Goal: Find specific page/section: Find specific page/section

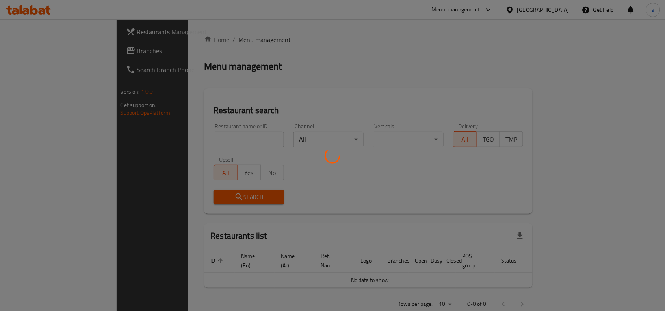
click at [554, 11] on div at bounding box center [332, 155] width 665 height 311
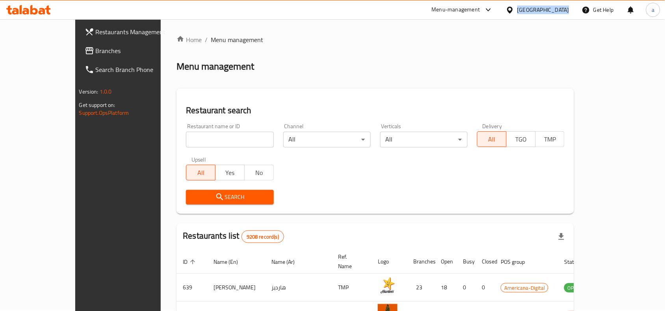
click at [517, 11] on div at bounding box center [511, 10] width 11 height 9
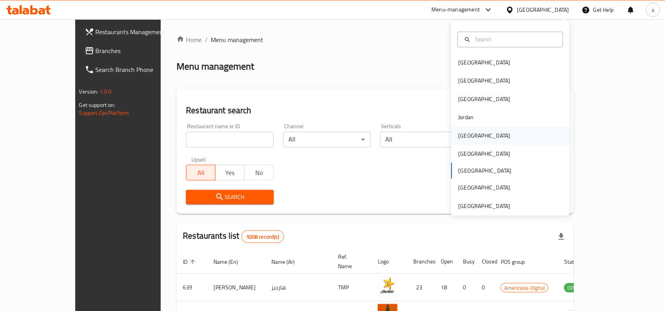
click at [463, 132] on div "Kuwait" at bounding box center [484, 136] width 52 height 9
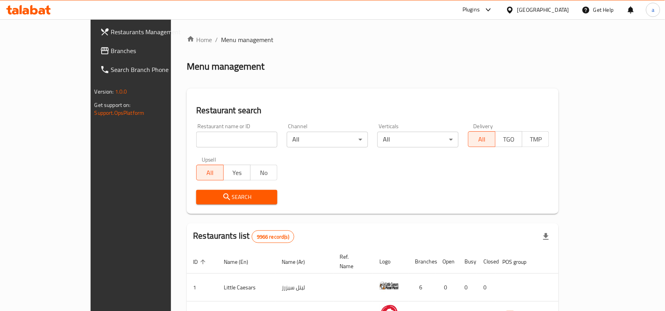
click at [20, 54] on div at bounding box center [332, 155] width 665 height 311
click at [100, 54] on span at bounding box center [105, 50] width 11 height 9
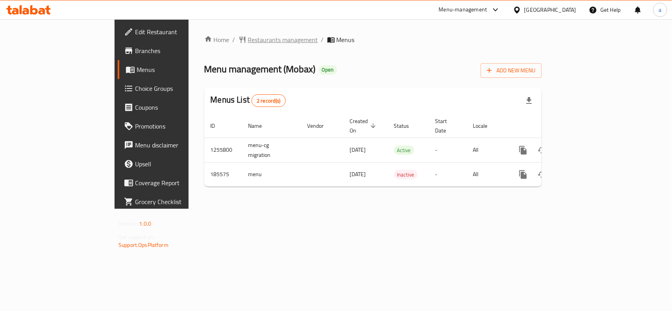
click at [248, 40] on span "Restaurants management" at bounding box center [283, 39] width 70 height 9
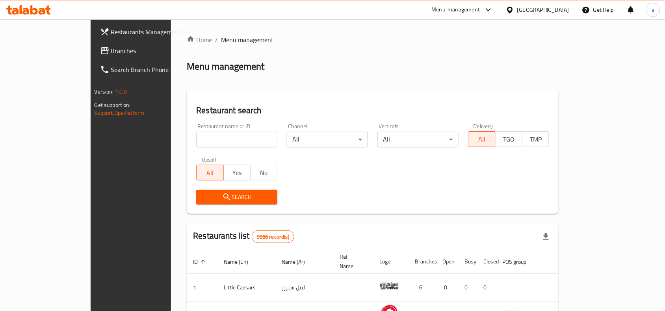
click at [517, 13] on div at bounding box center [511, 10] width 11 height 9
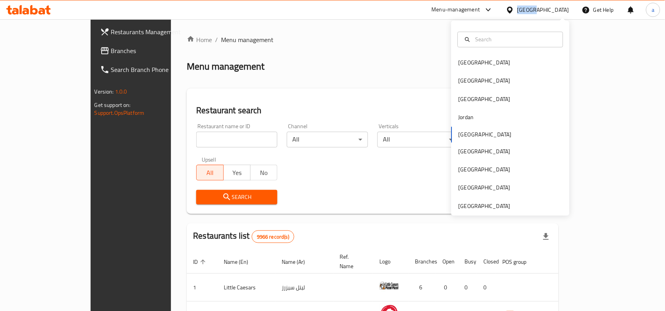
click at [517, 13] on div at bounding box center [511, 10] width 11 height 9
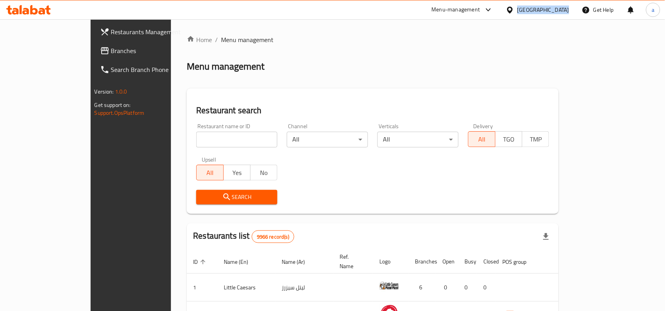
click at [517, 13] on div at bounding box center [511, 10] width 11 height 9
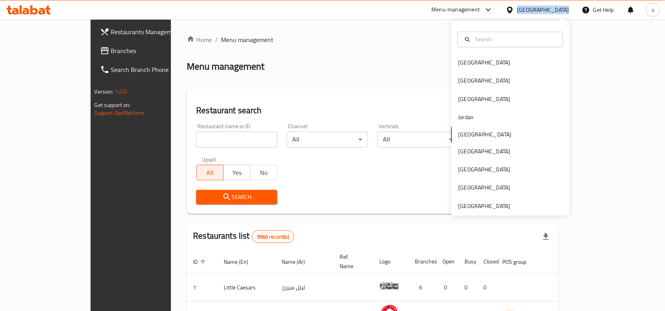
click at [517, 13] on div at bounding box center [511, 10] width 11 height 9
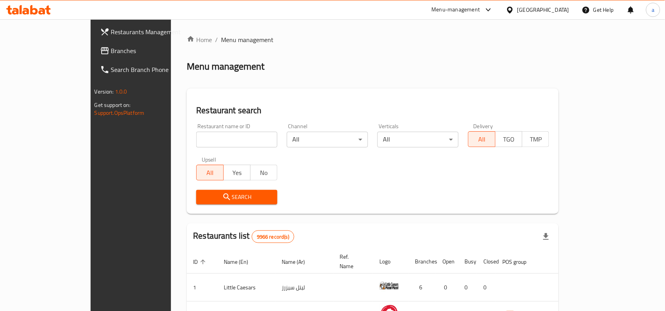
click at [517, 13] on div at bounding box center [511, 10] width 11 height 9
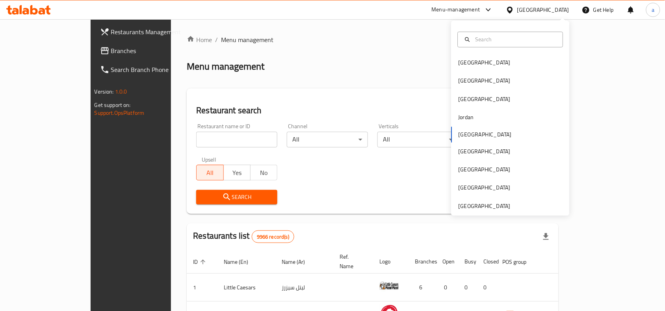
click at [517, 13] on div at bounding box center [511, 10] width 11 height 9
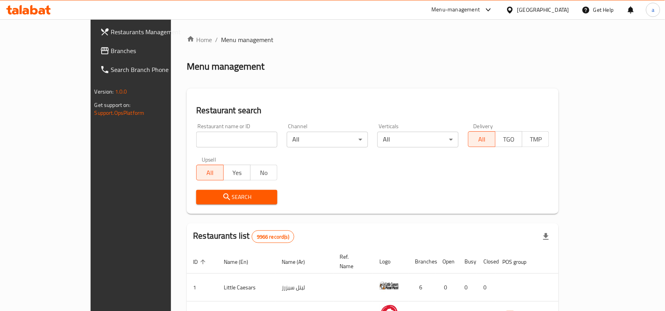
click at [517, 6] on div at bounding box center [511, 10] width 11 height 9
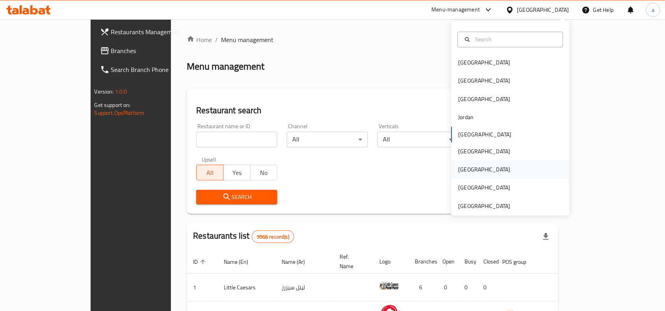
click at [463, 169] on div "[GEOGRAPHIC_DATA]" at bounding box center [484, 170] width 52 height 9
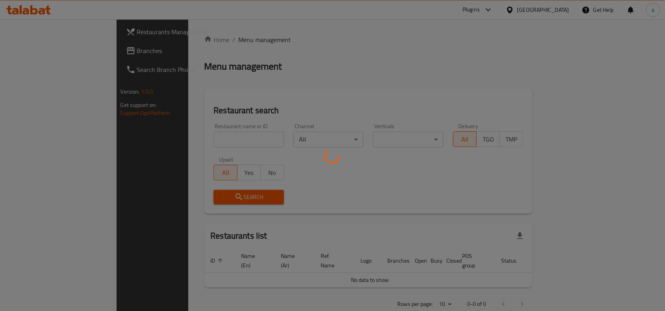
click at [27, 54] on div at bounding box center [332, 155] width 665 height 311
click at [32, 54] on div at bounding box center [332, 155] width 665 height 311
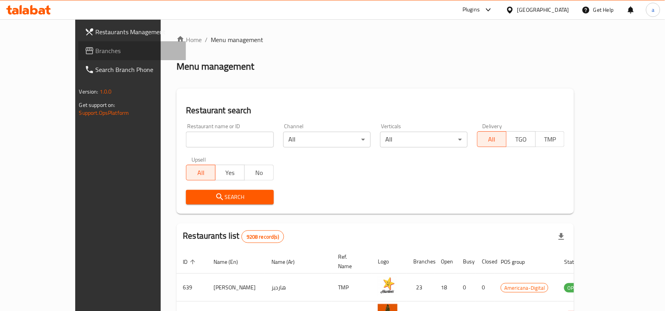
click at [96, 54] on span "Branches" at bounding box center [138, 50] width 84 height 9
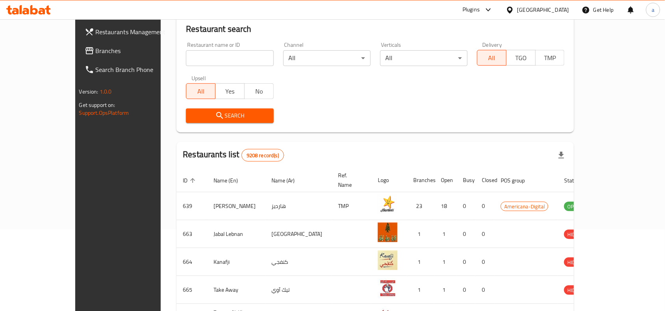
scroll to position [98, 0]
